Goal: Information Seeking & Learning: Check status

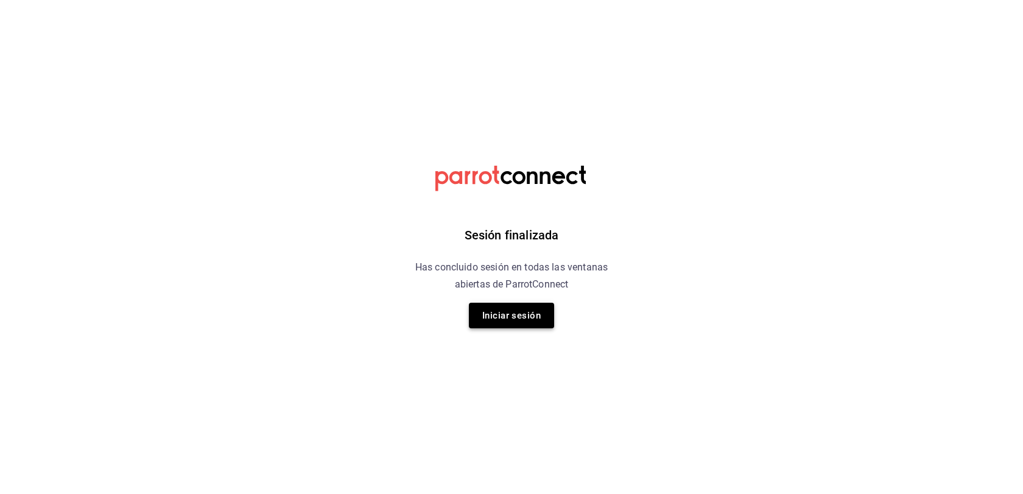
click at [530, 318] on button "Iniciar sesión" at bounding box center [511, 316] width 85 height 26
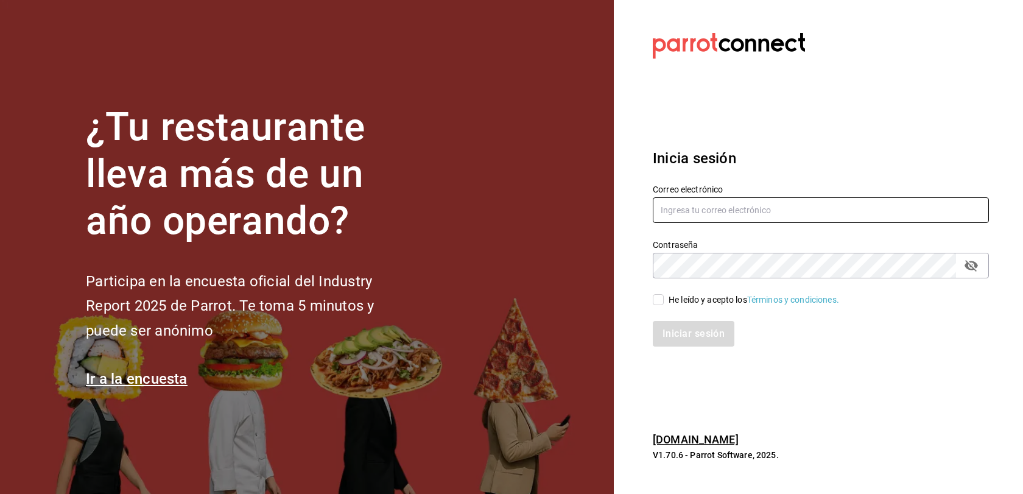
type input "[EMAIL_ADDRESS][DOMAIN_NAME]"
click at [658, 298] on input "He leído y acepto los Términos y condiciones." at bounding box center [658, 299] width 11 height 11
checkbox input "true"
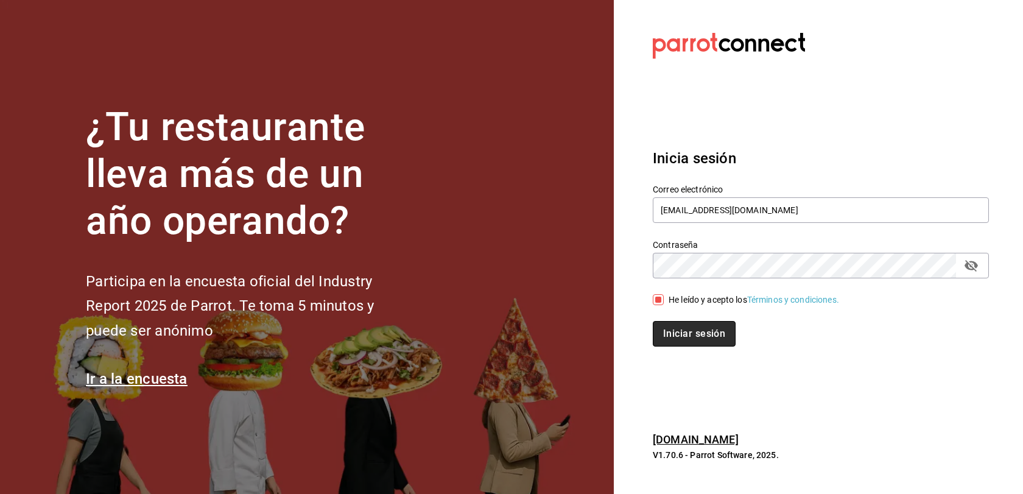
click at [684, 330] on button "Iniciar sesión" at bounding box center [694, 334] width 83 height 26
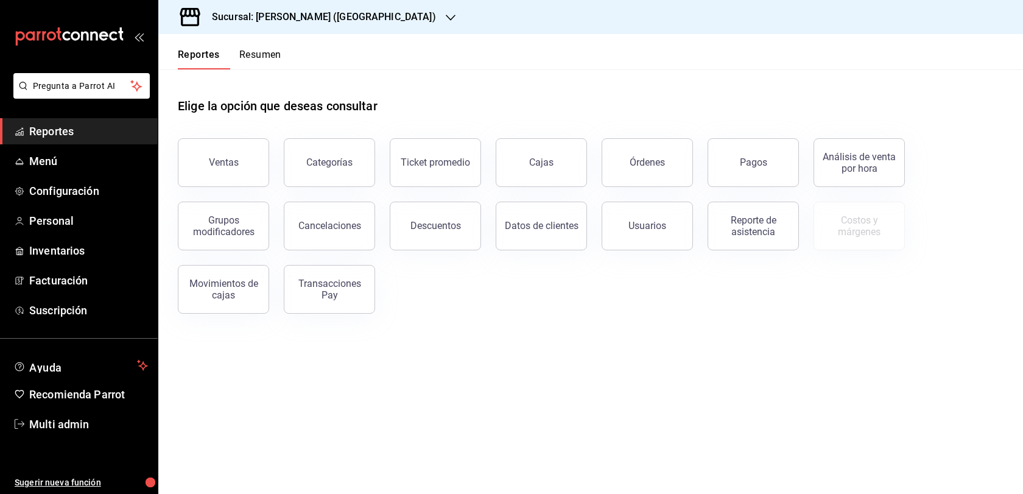
click at [248, 159] on div "Ventas" at bounding box center [216, 155] width 106 height 63
click at [368, 18] on h3 "Sucursal: [PERSON_NAME] ([GEOGRAPHIC_DATA])" at bounding box center [319, 17] width 234 height 15
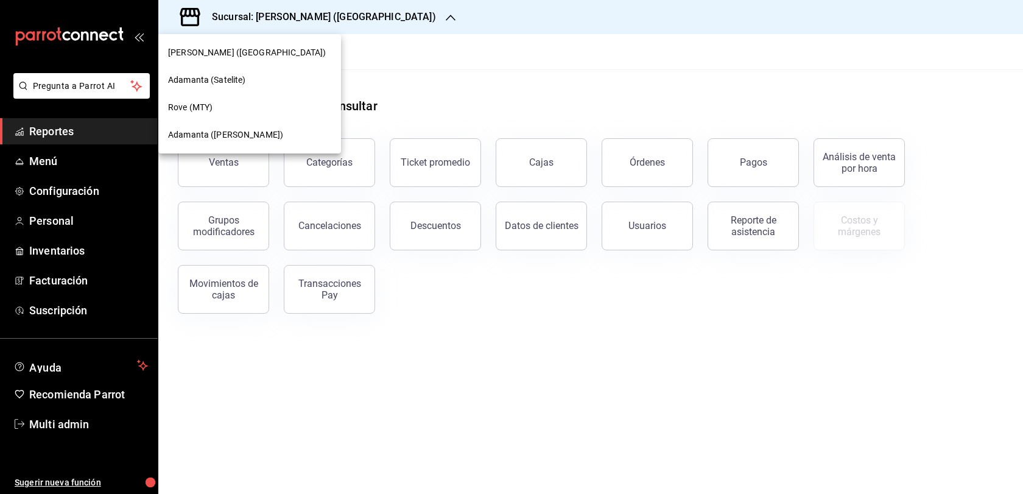
click at [256, 136] on div "Adamanta (Del Valle)" at bounding box center [249, 134] width 163 height 13
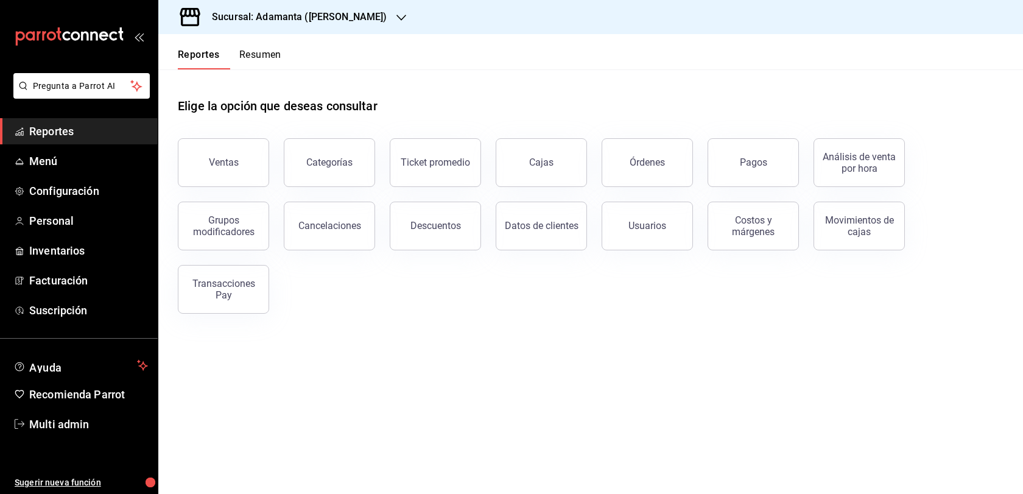
click at [261, 187] on button "Ventas" at bounding box center [223, 162] width 91 height 49
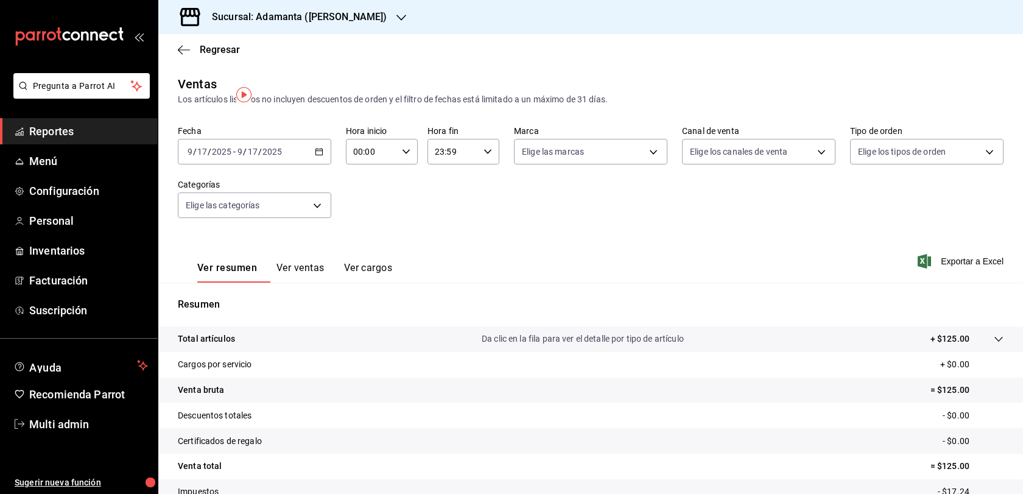
click at [323, 156] on icon "button" at bounding box center [319, 151] width 9 height 9
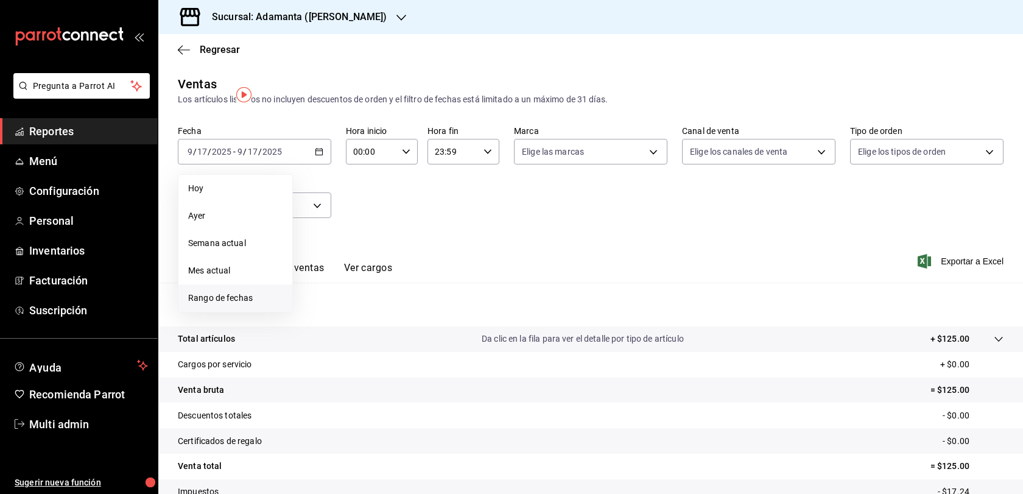
click at [239, 304] on span "Rango de fechas" at bounding box center [235, 298] width 94 height 13
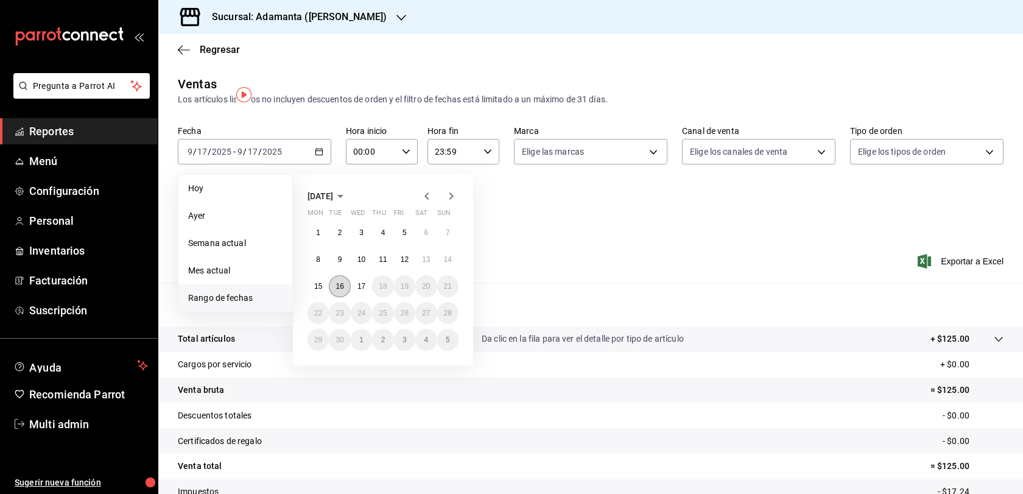
click at [343, 290] on abbr "16" at bounding box center [339, 286] width 8 height 9
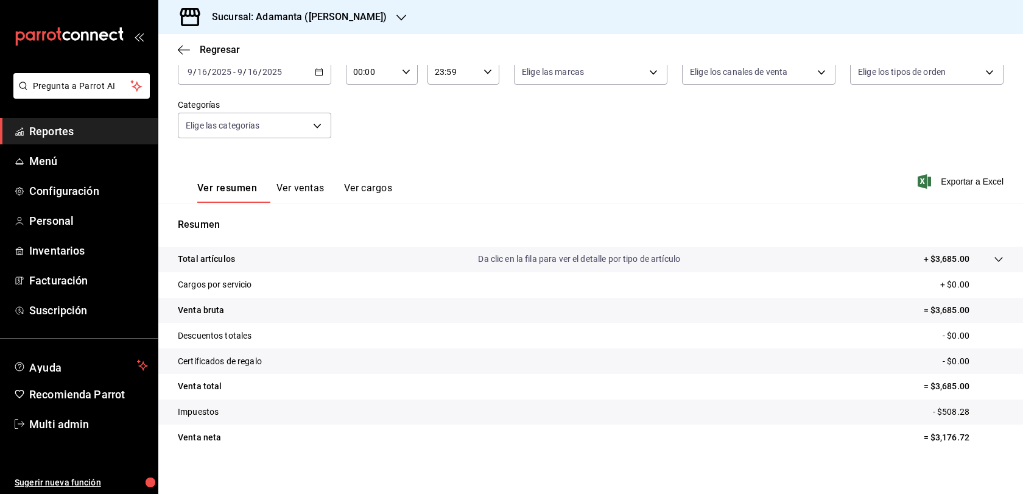
scroll to position [85, 0]
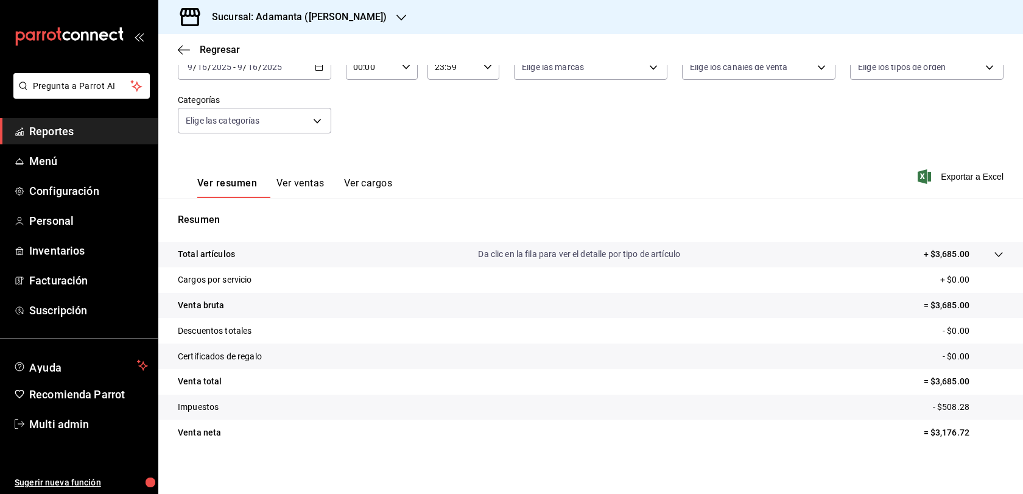
click at [317, 80] on div "2025-09-16 9 / 16 / 2025 - 2025-09-16 9 / 16 / 2025" at bounding box center [254, 67] width 153 height 26
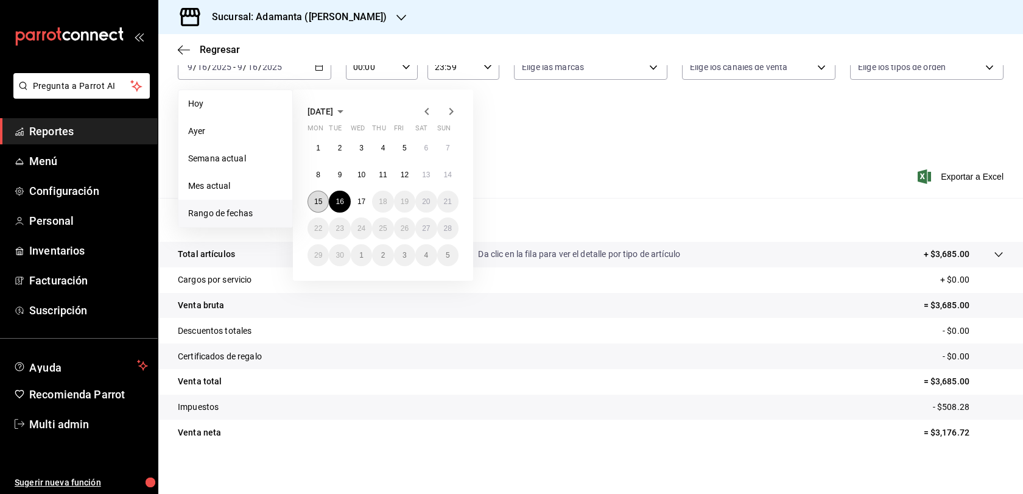
click at [321, 206] on abbr "15" at bounding box center [318, 201] width 8 height 9
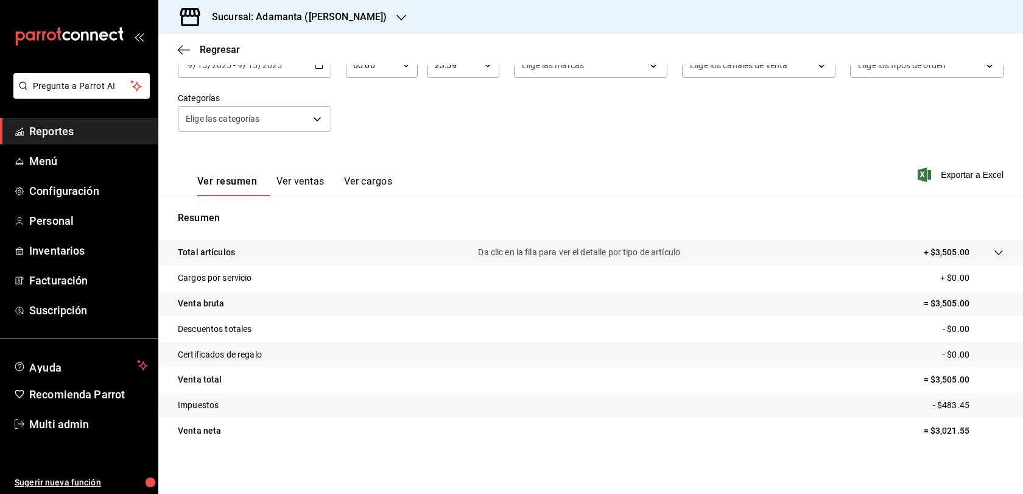
scroll to position [61, 0]
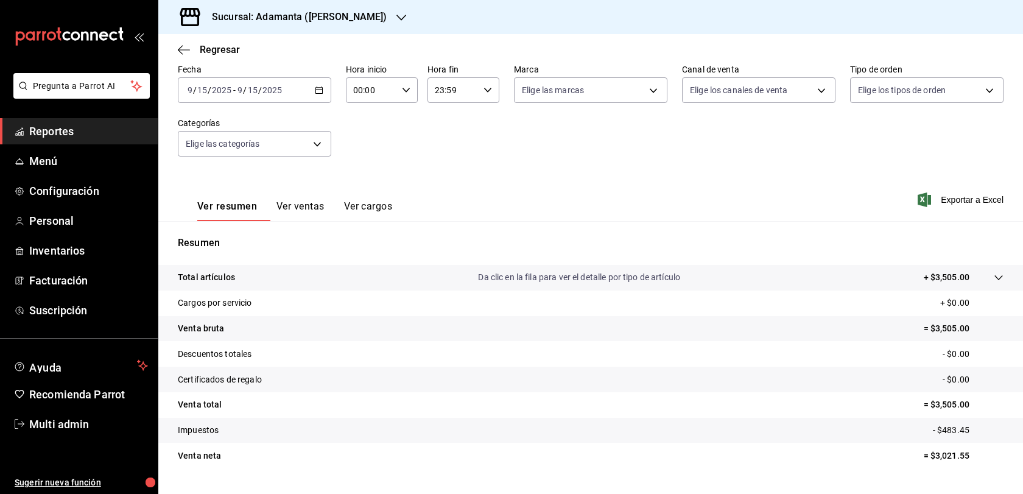
click at [323, 221] on button "Ver ventas" at bounding box center [300, 210] width 48 height 21
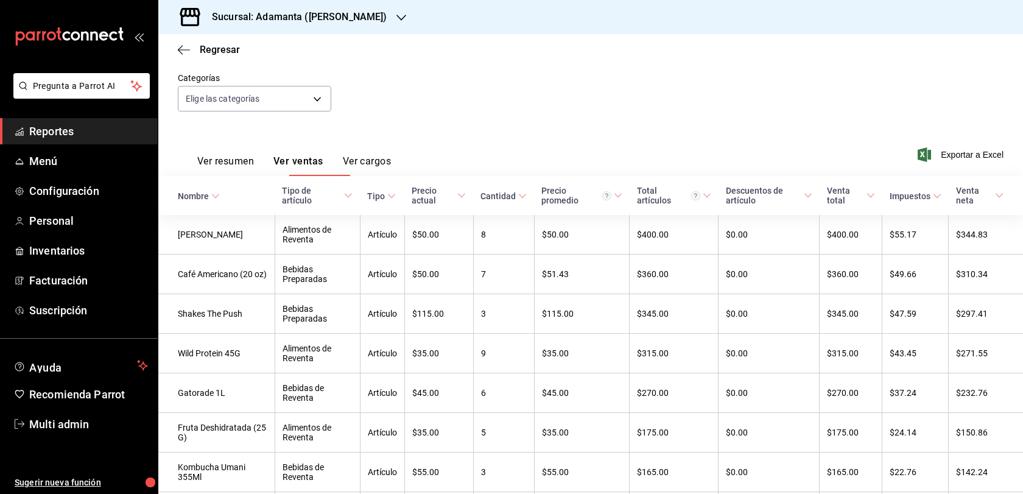
scroll to position [29, 0]
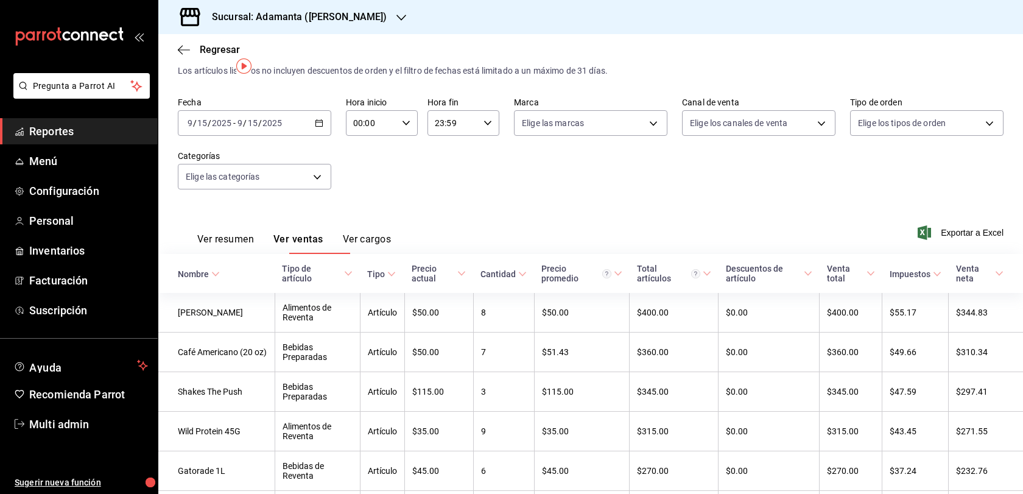
click at [321, 127] on icon "button" at bounding box center [319, 123] width 9 height 9
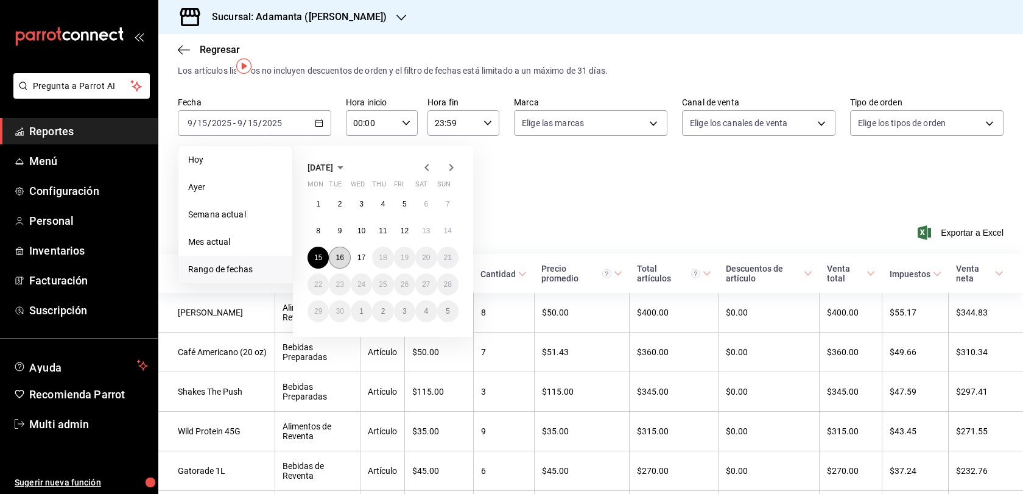
click at [343, 262] on abbr "16" at bounding box center [339, 257] width 8 height 9
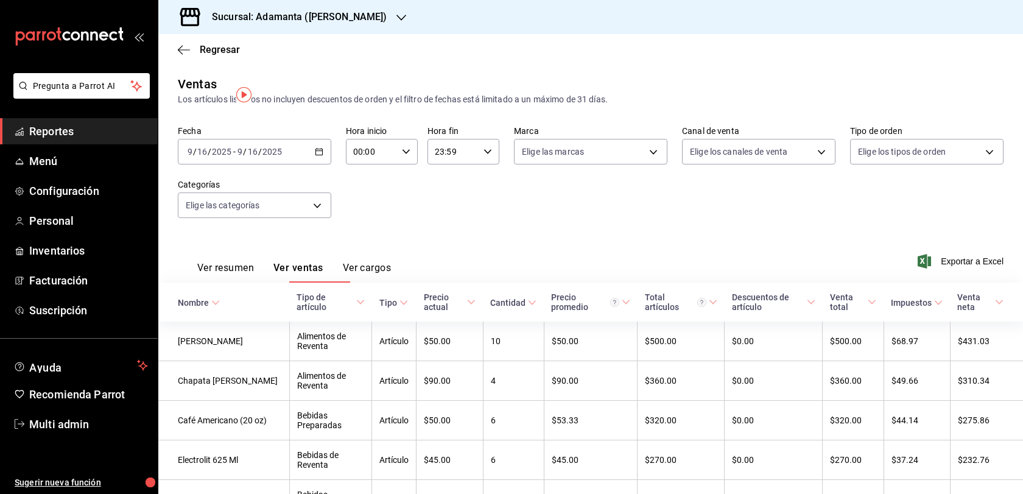
click at [329, 164] on div "2025-09-16 9 / 16 / 2025 - 2025-09-16 9 / 16 / 2025" at bounding box center [254, 152] width 153 height 26
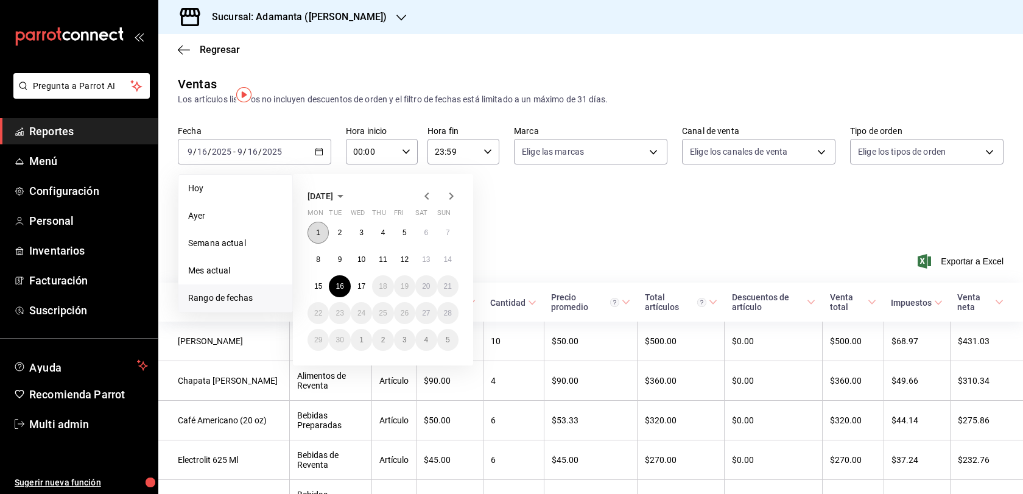
click at [322, 244] on button "1" at bounding box center [317, 233] width 21 height 22
click at [362, 297] on button "17" at bounding box center [361, 286] width 21 height 22
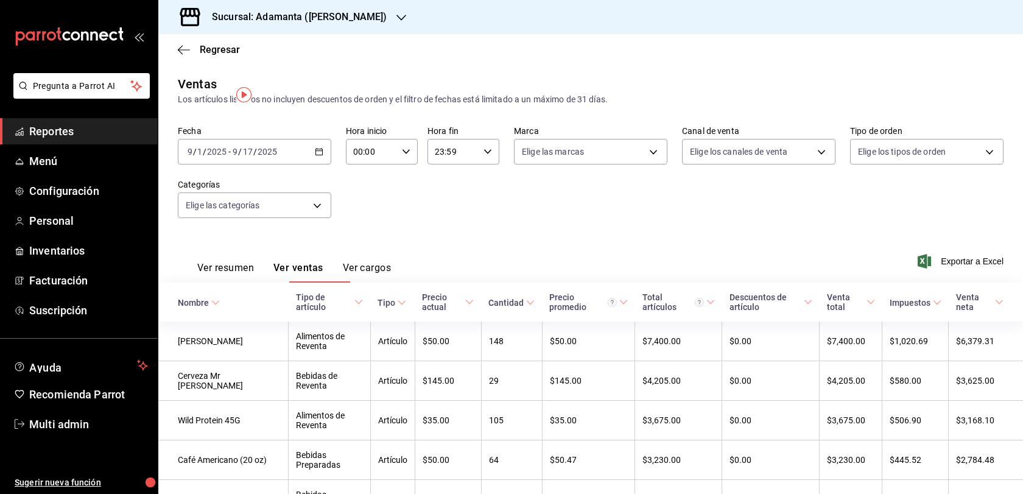
click at [346, 28] on div "Sucursal: Adamanta (Del Valle)" at bounding box center [289, 17] width 243 height 34
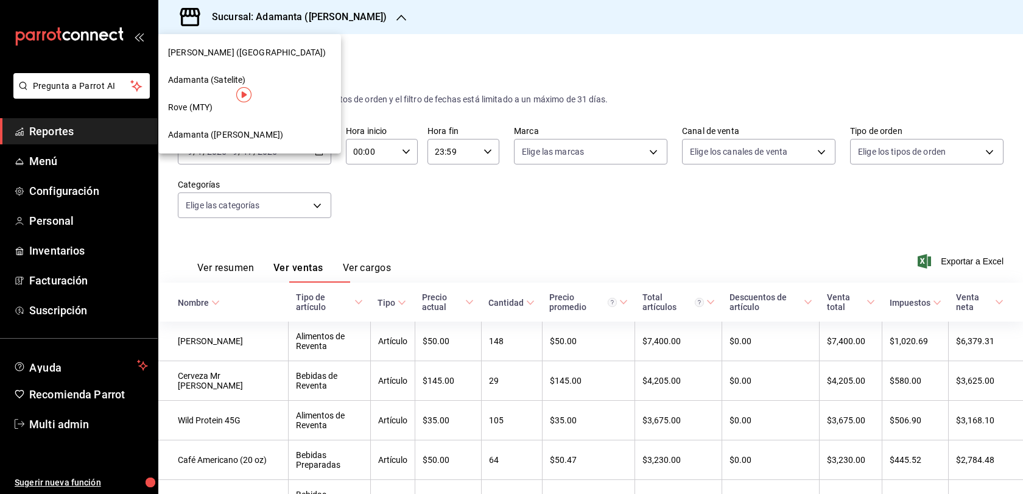
click at [278, 73] on div "Adamanta (Satelite)" at bounding box center [249, 79] width 183 height 27
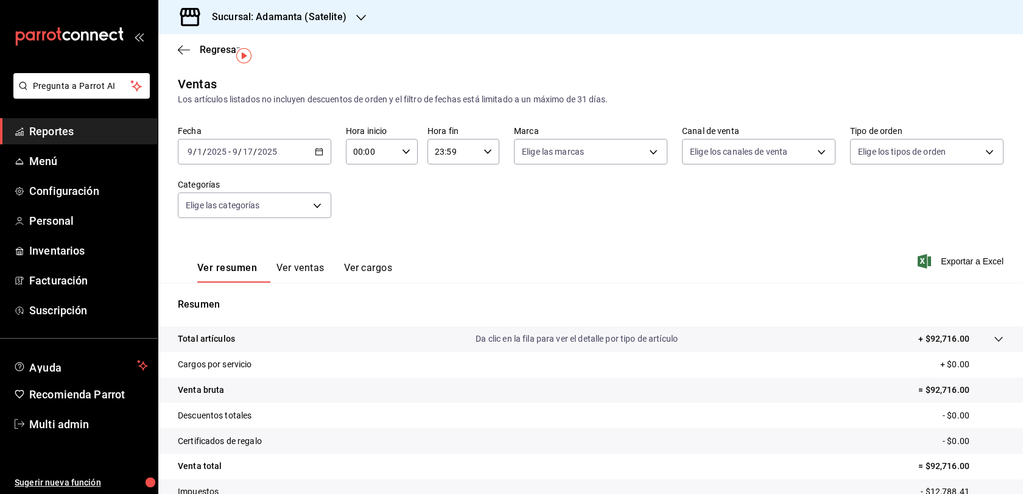
scroll to position [130, 0]
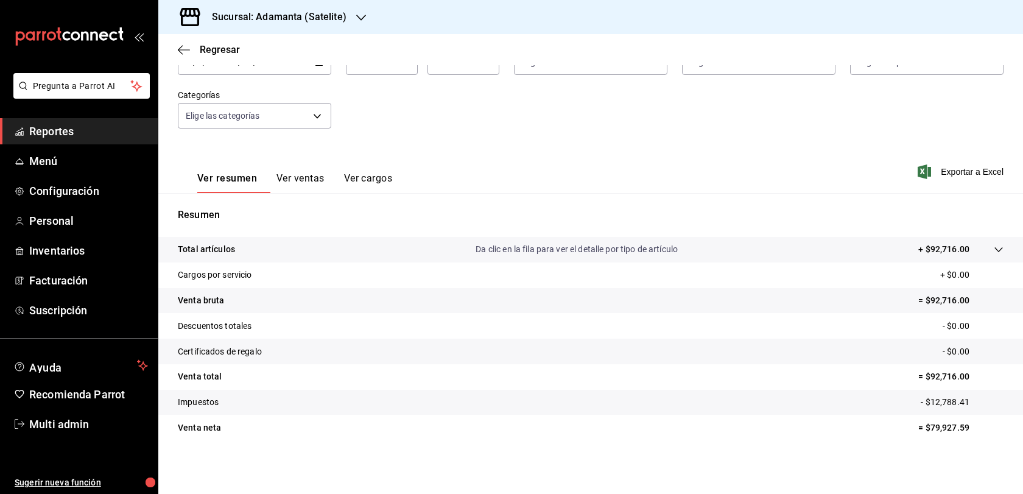
click at [324, 172] on button "Ver ventas" at bounding box center [300, 182] width 48 height 21
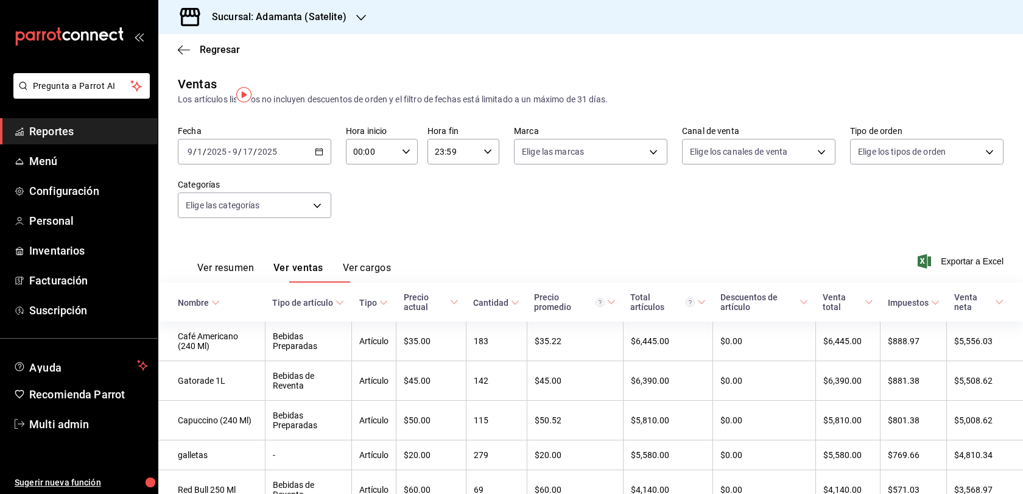
click at [350, 24] on div "Sucursal: Adamanta (Satelite)" at bounding box center [269, 17] width 203 height 34
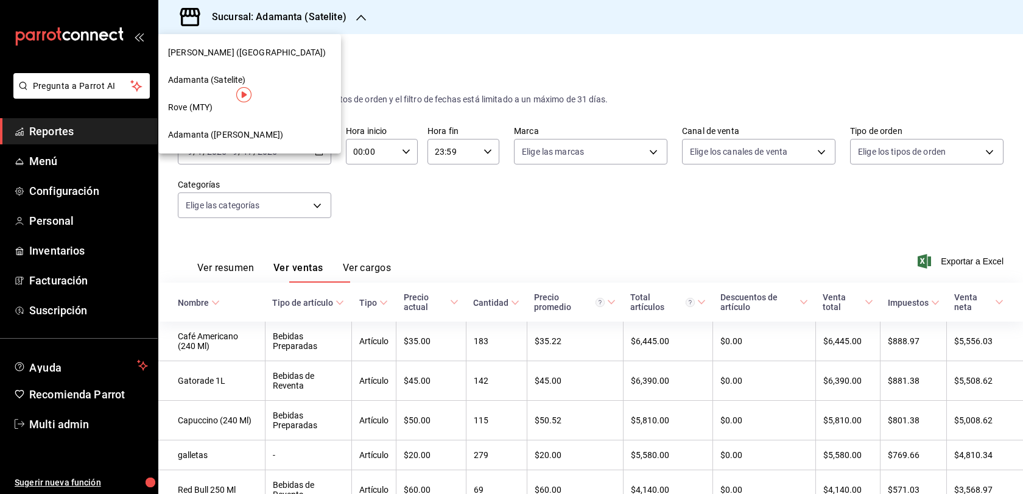
click at [259, 133] on div "Adamanta (Del Valle)" at bounding box center [249, 134] width 163 height 13
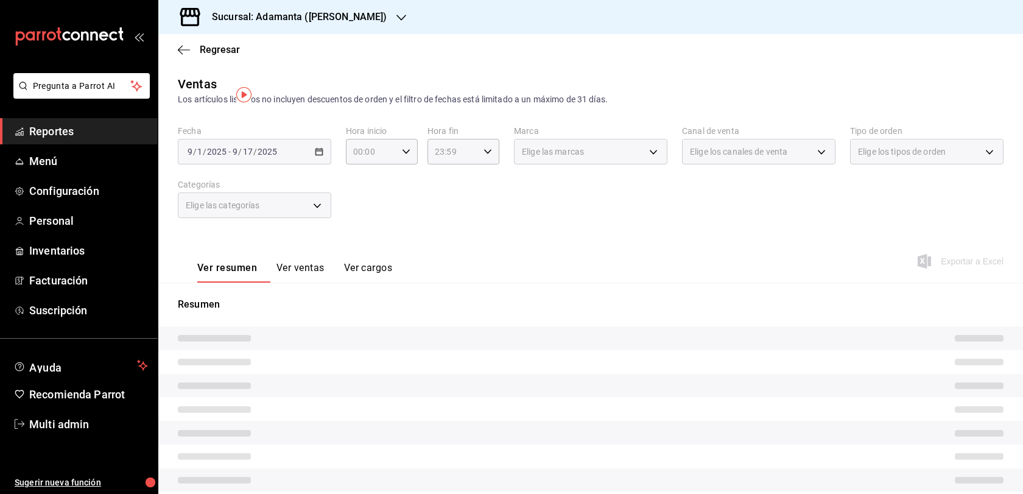
click at [324, 282] on button "Ver ventas" at bounding box center [300, 272] width 48 height 21
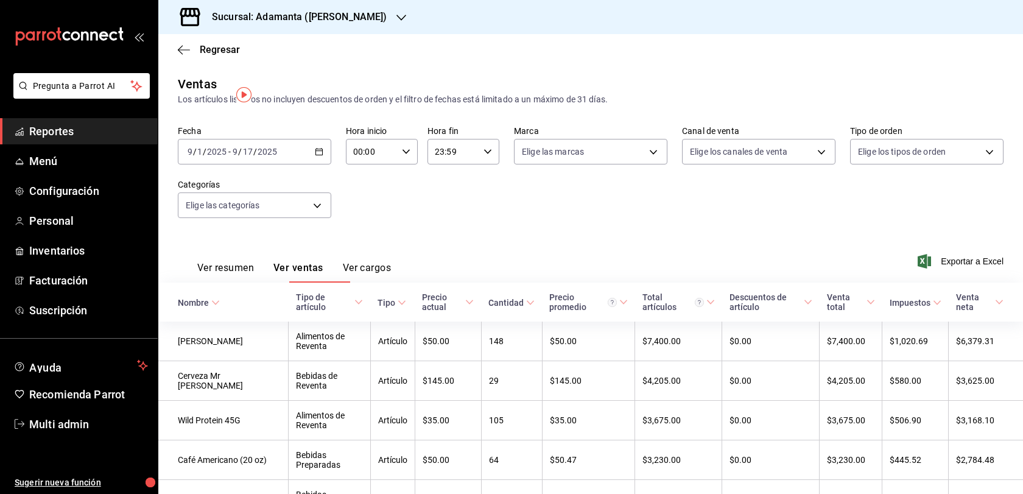
click at [238, 282] on button "Ver resumen" at bounding box center [225, 272] width 57 height 21
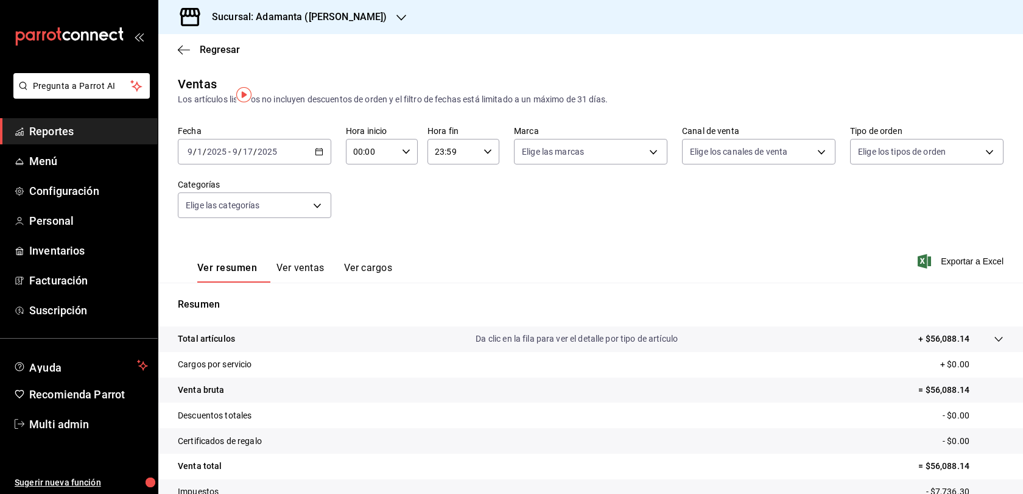
click at [315, 164] on div "2025-09-01 9 / 1 / 2025 - 2025-09-17 9 / 17 / 2025" at bounding box center [254, 152] width 153 height 26
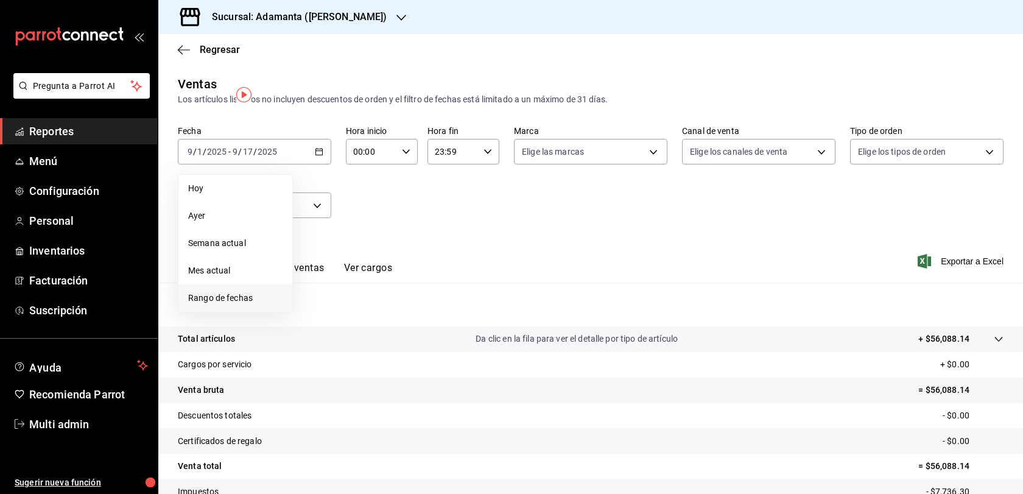
click at [245, 304] on span "Rango de fechas" at bounding box center [235, 298] width 94 height 13
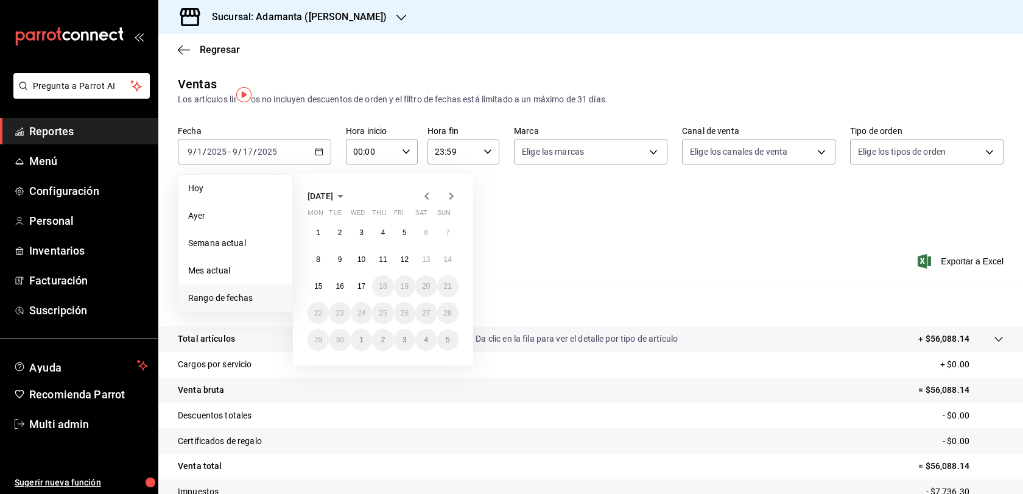
click at [513, 233] on div "Fecha 2025-09-01 9 / 1 / 2025 - 2025-09-17 9 / 17 / 2025 Hoy Ayer Semana actual…" at bounding box center [590, 178] width 825 height 107
